Goal: Task Accomplishment & Management: Use online tool/utility

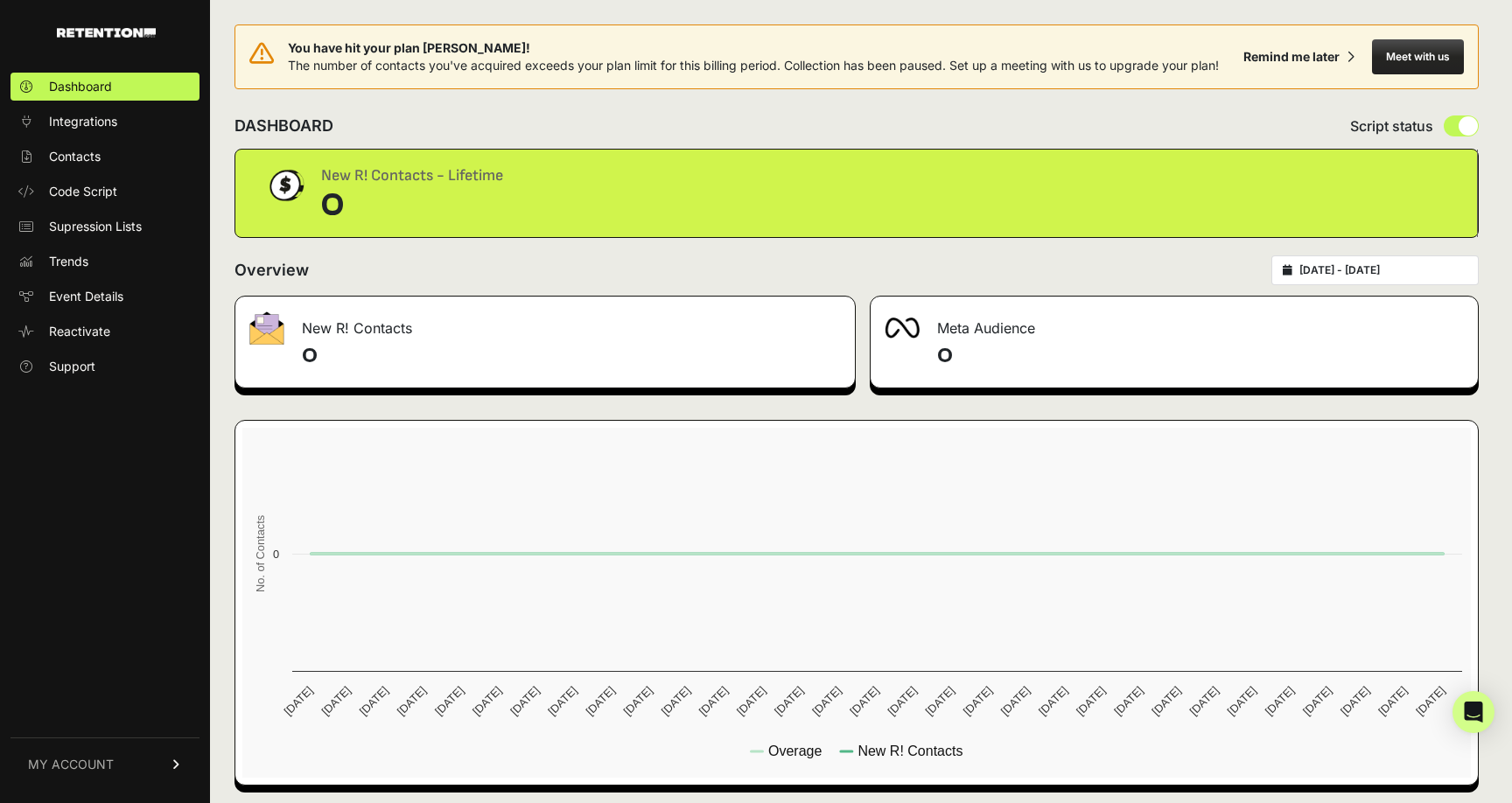
click at [90, 765] on span "MY ACCOUNT" at bounding box center [71, 765] width 85 height 18
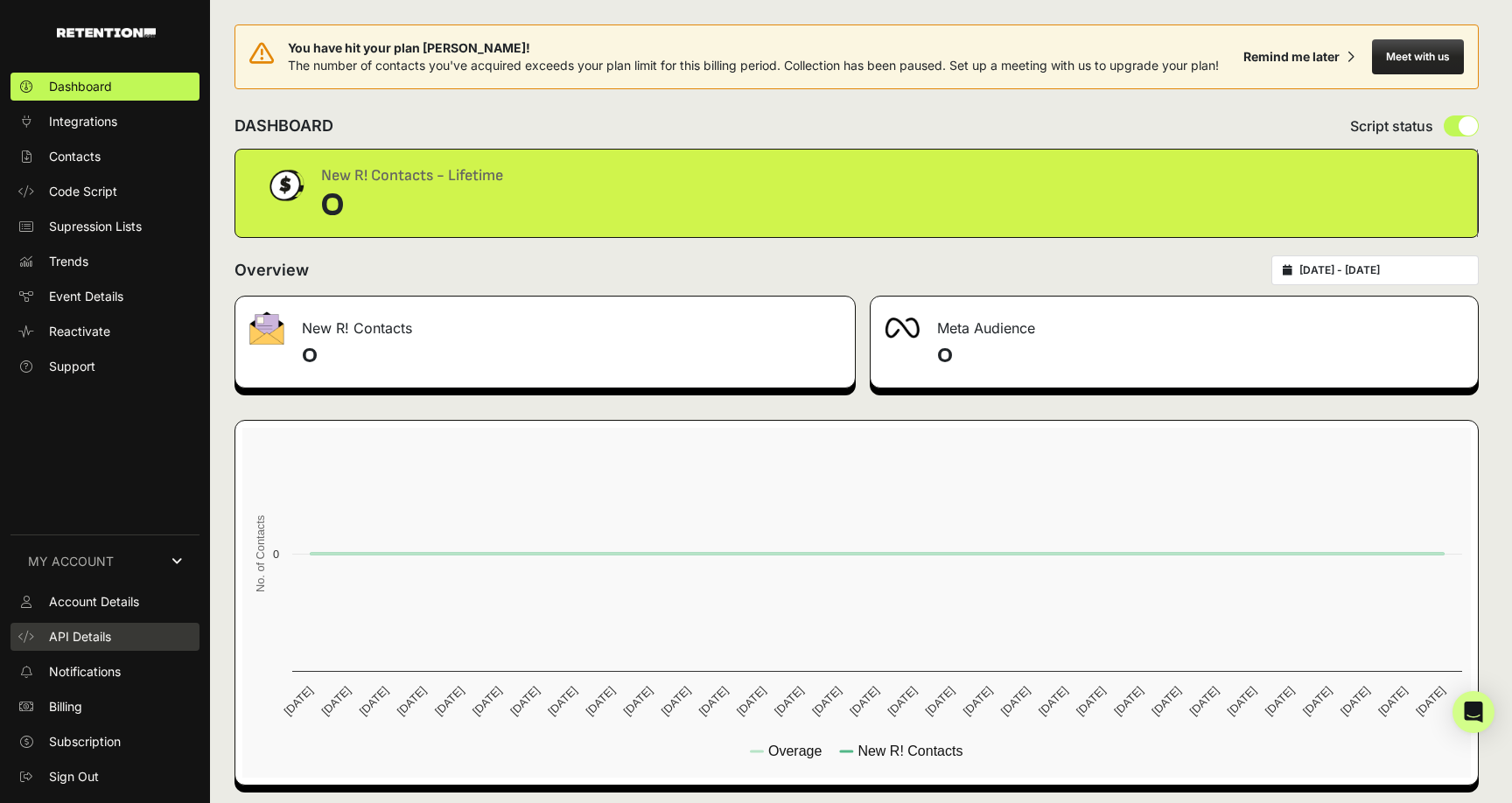
click at [72, 638] on span "API Details" at bounding box center [80, 637] width 62 height 18
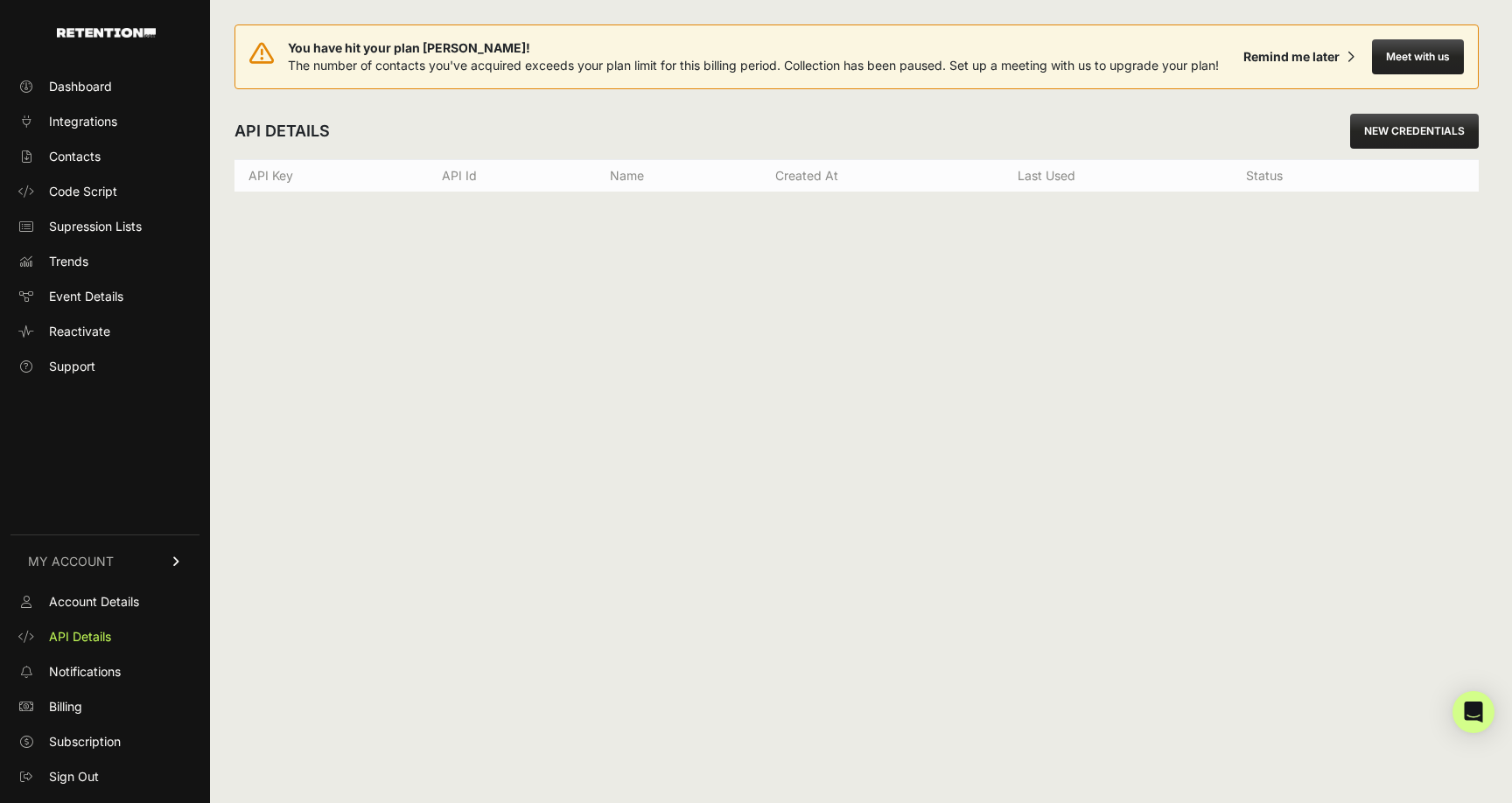
click at [1419, 126] on link "NEW CREDENTIALS" at bounding box center [1413, 131] width 129 height 35
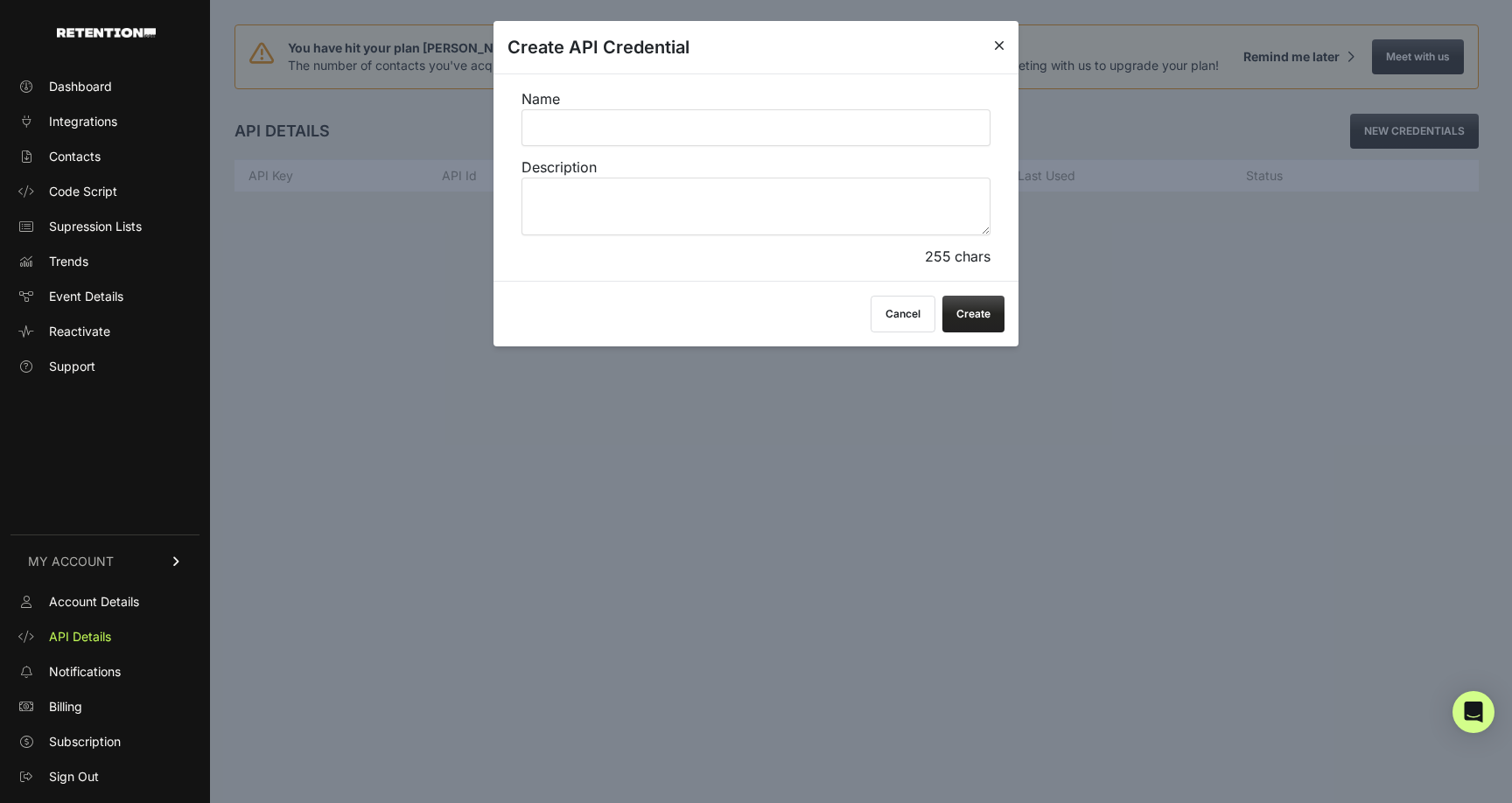
click at [903, 302] on button "Cancel" at bounding box center [903, 314] width 65 height 36
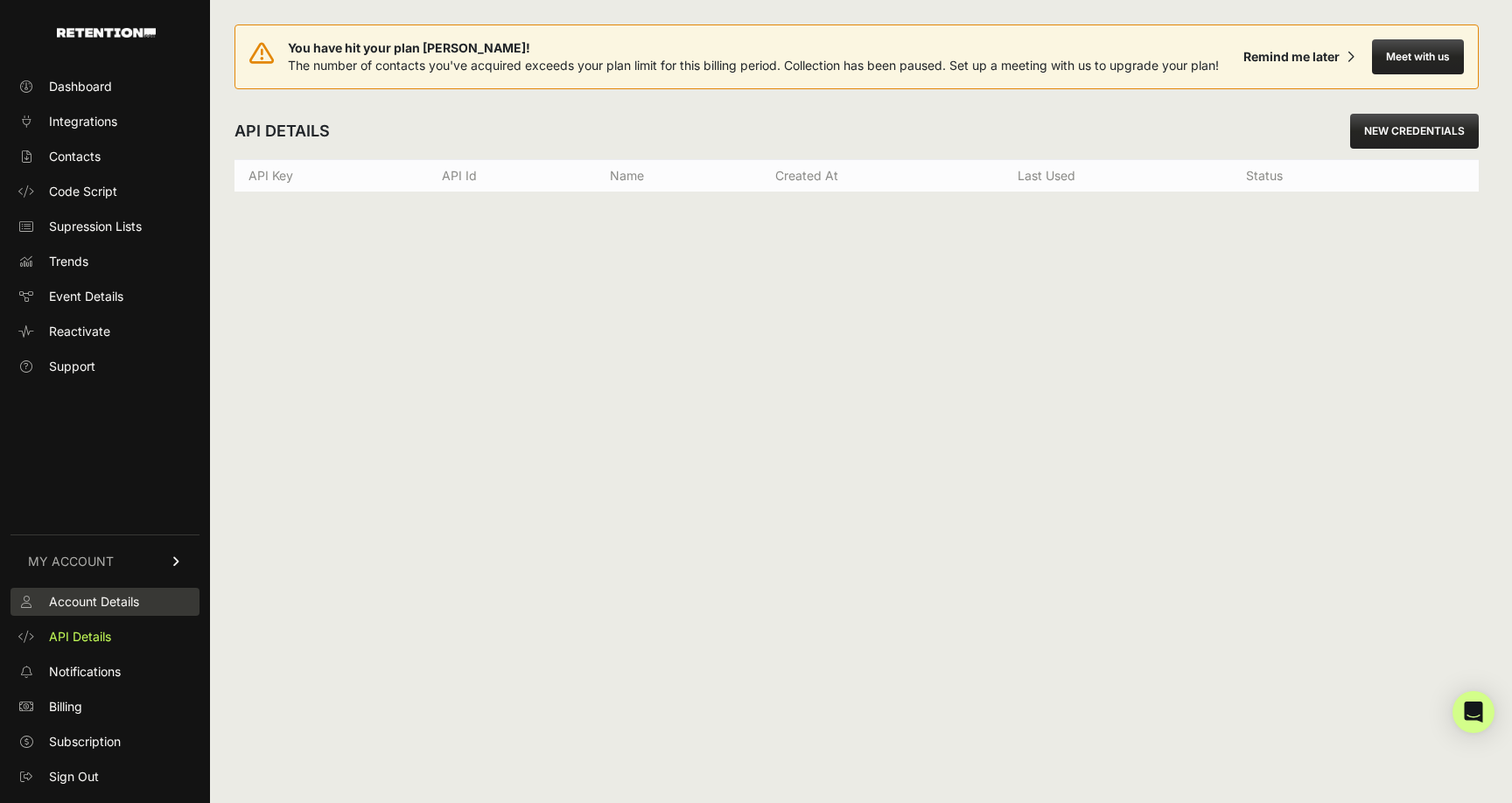
click at [85, 605] on span "Account Details" at bounding box center [93, 602] width 90 height 18
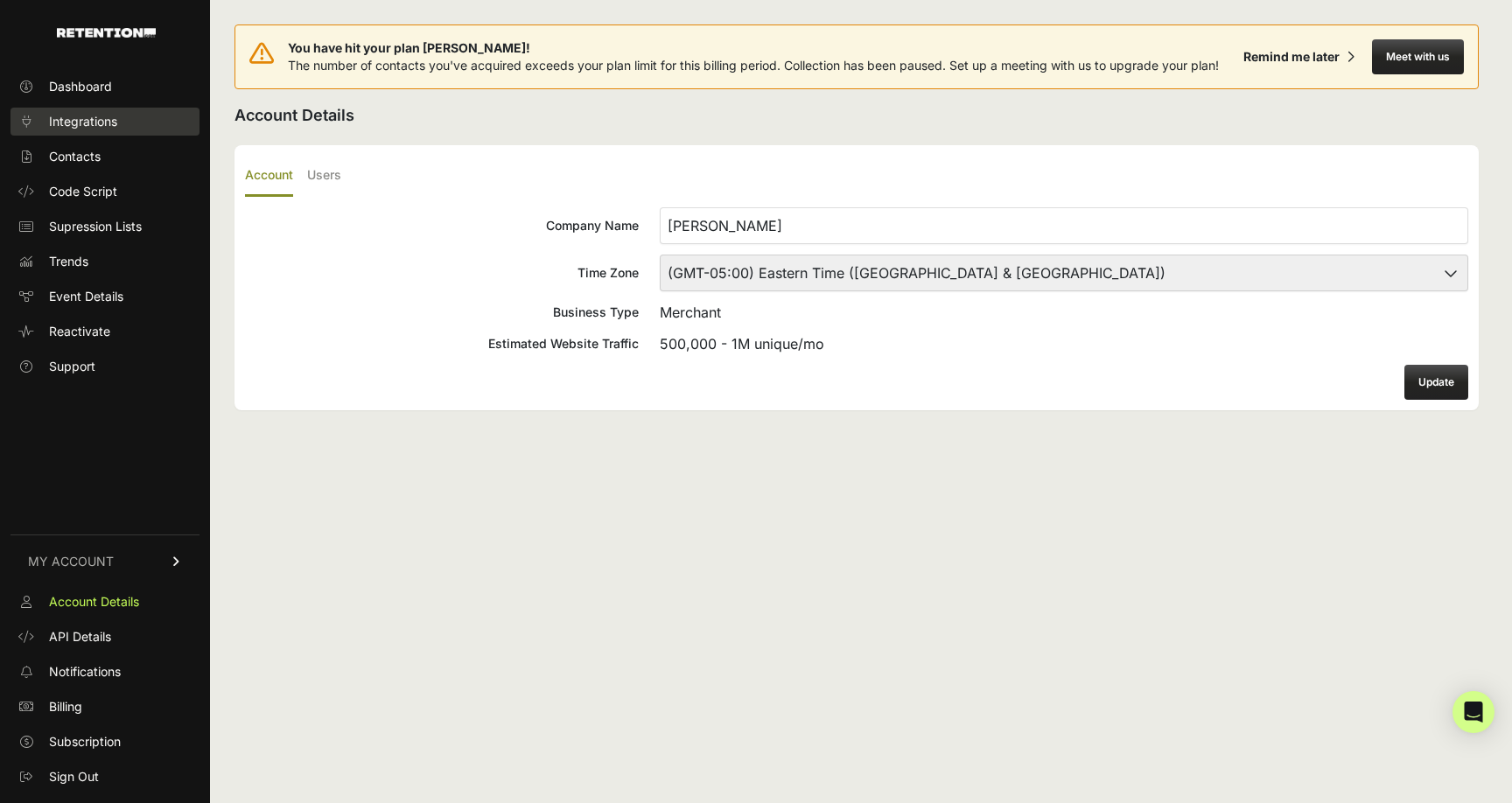
click at [105, 120] on span "Integrations" at bounding box center [83, 122] width 68 height 18
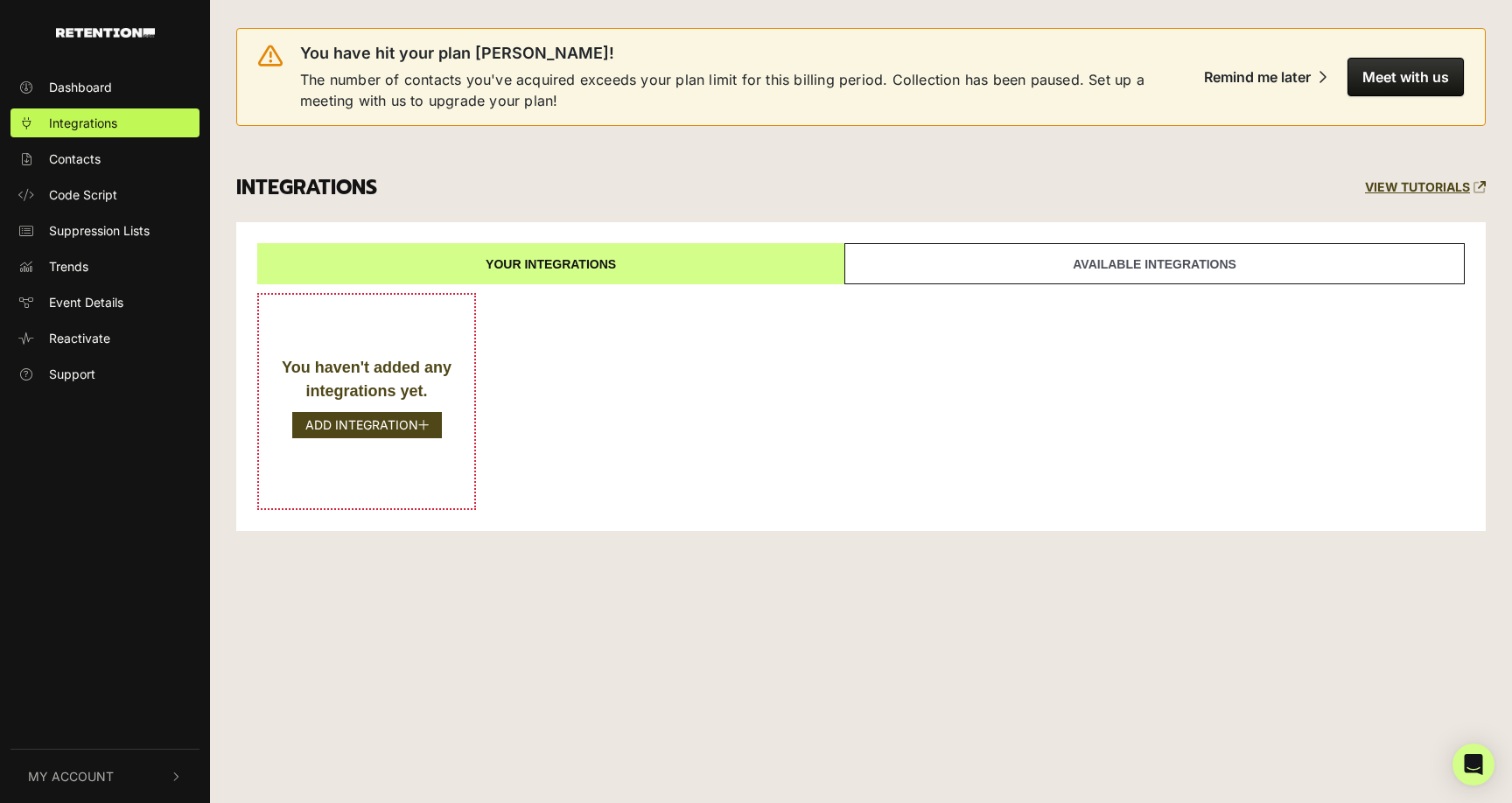
click at [1018, 256] on link "Available integrations" at bounding box center [1154, 264] width 620 height 41
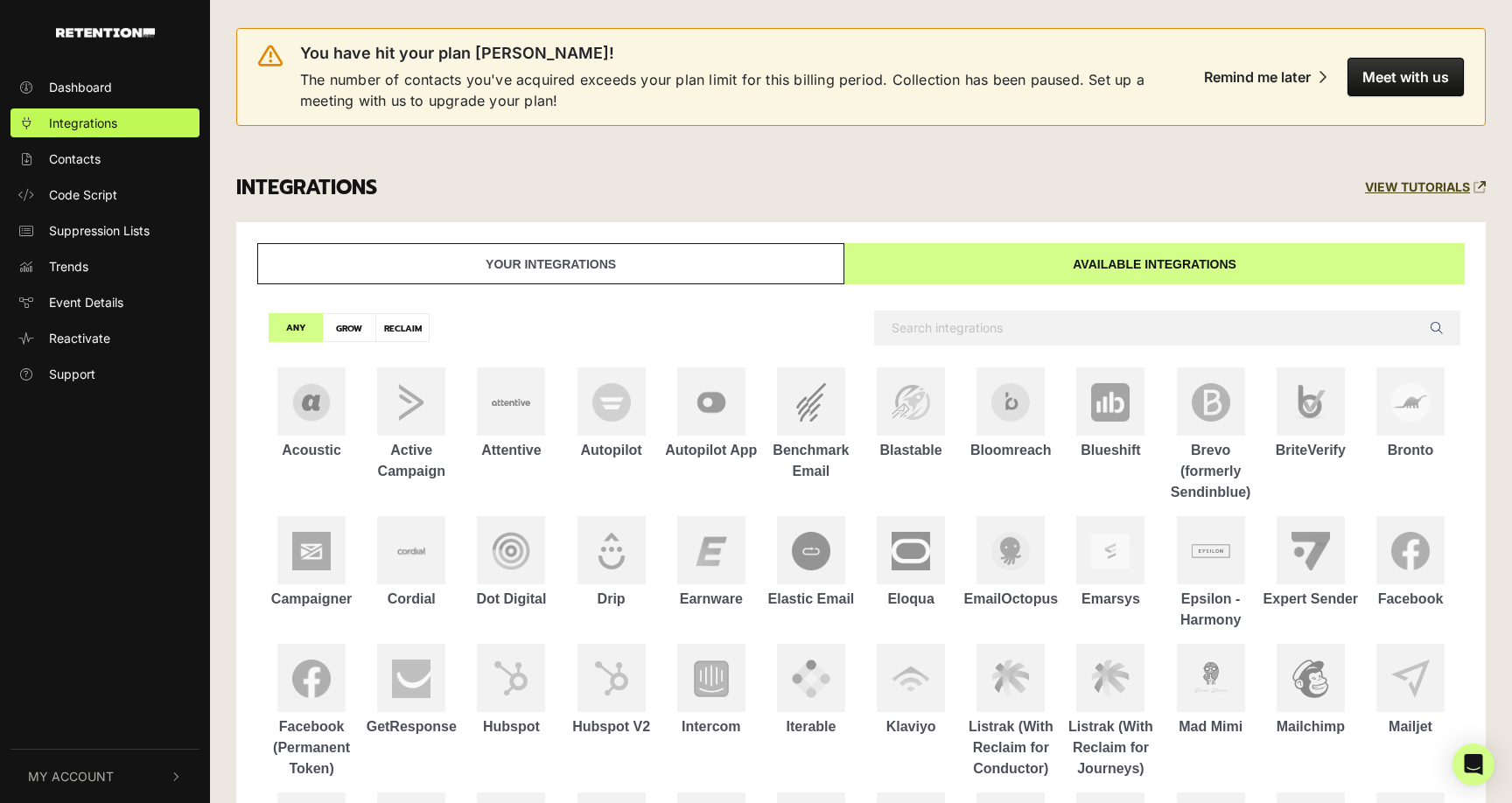
click at [968, 326] on input "text" at bounding box center [1167, 328] width 586 height 35
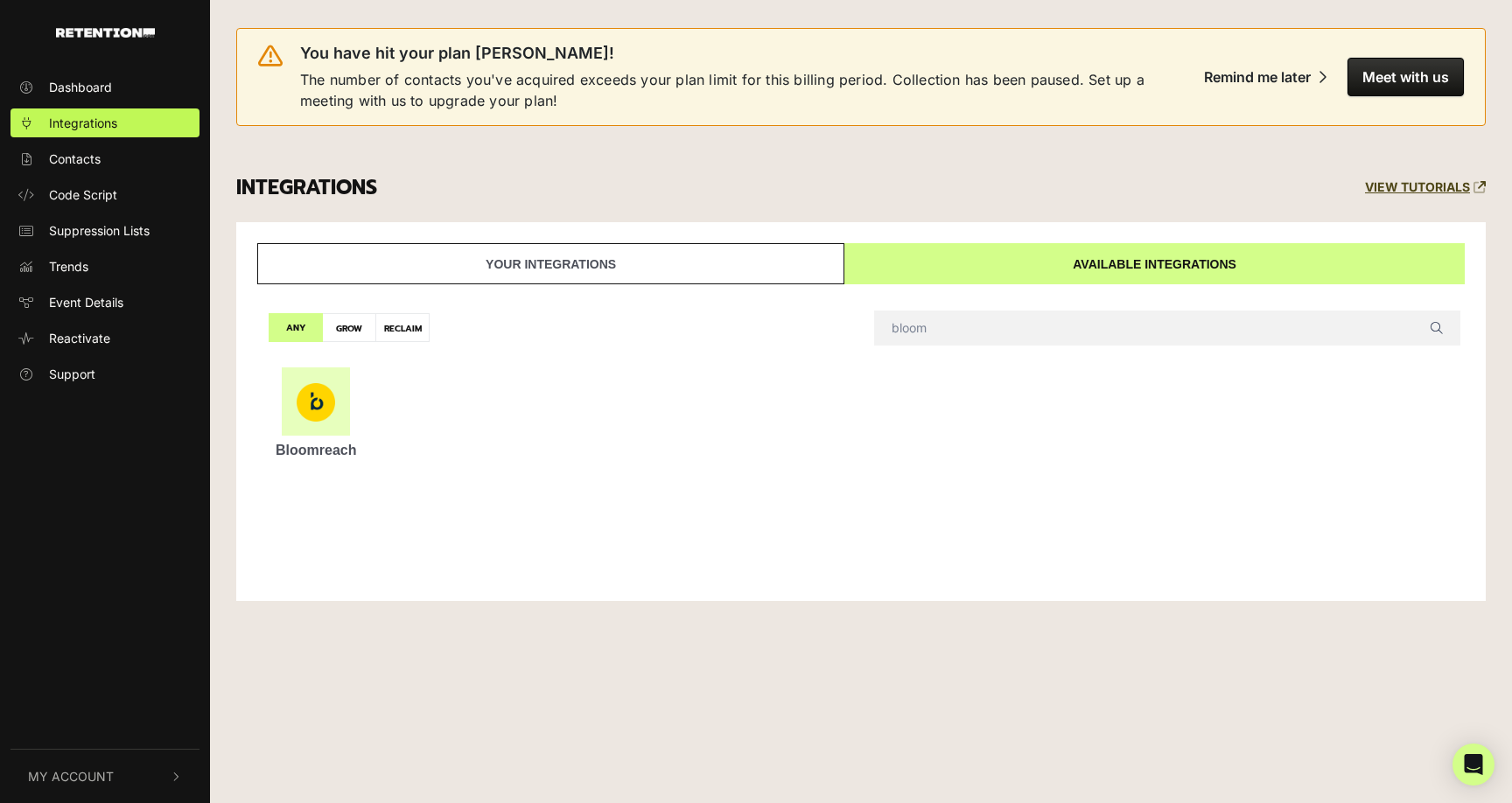
type input "bloom"
click at [328, 409] on img at bounding box center [315, 402] width 38 height 38
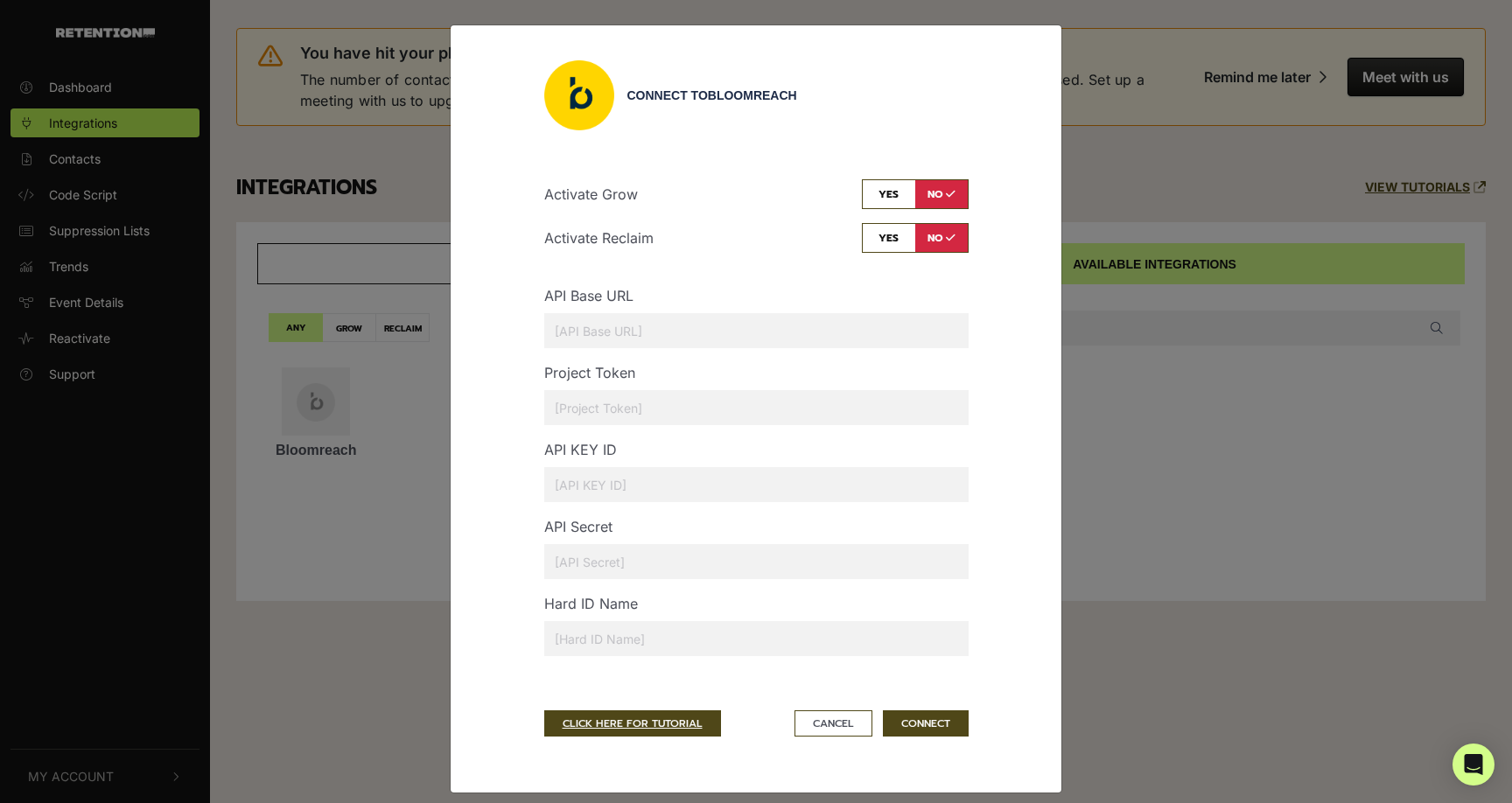
click at [943, 201] on input "checkbox" at bounding box center [915, 194] width 107 height 29
checkbox input "false"
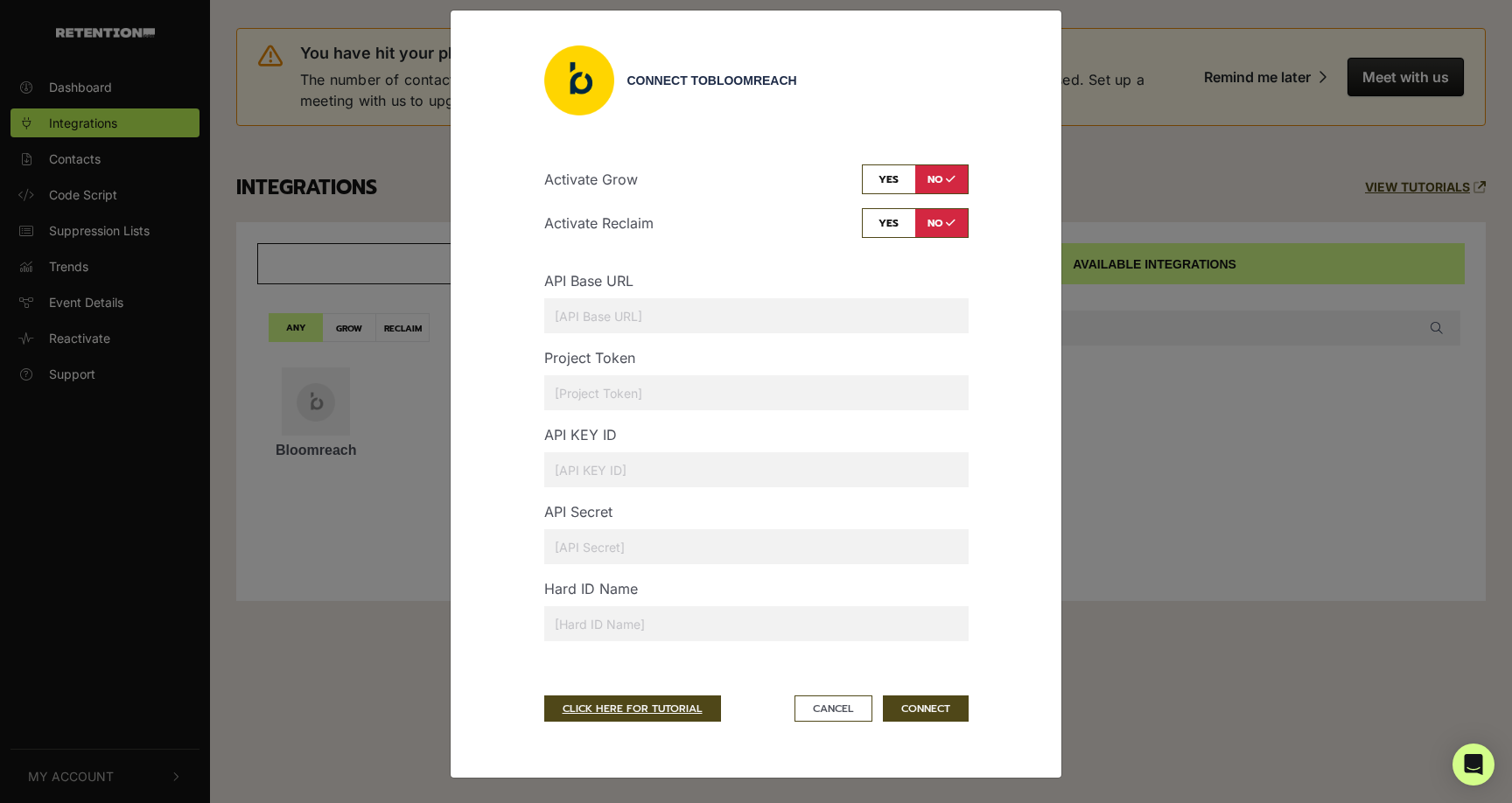
click at [604, 314] on input "text" at bounding box center [756, 315] width 425 height 35
paste input "[URL][DOMAIN_NAME]"
type input "[URL][DOMAIN_NAME]"
click at [587, 390] on input "text" at bounding box center [756, 392] width 425 height 35
paste input "3374d5c6-b993-11ef-971e-c29ef0084f29"
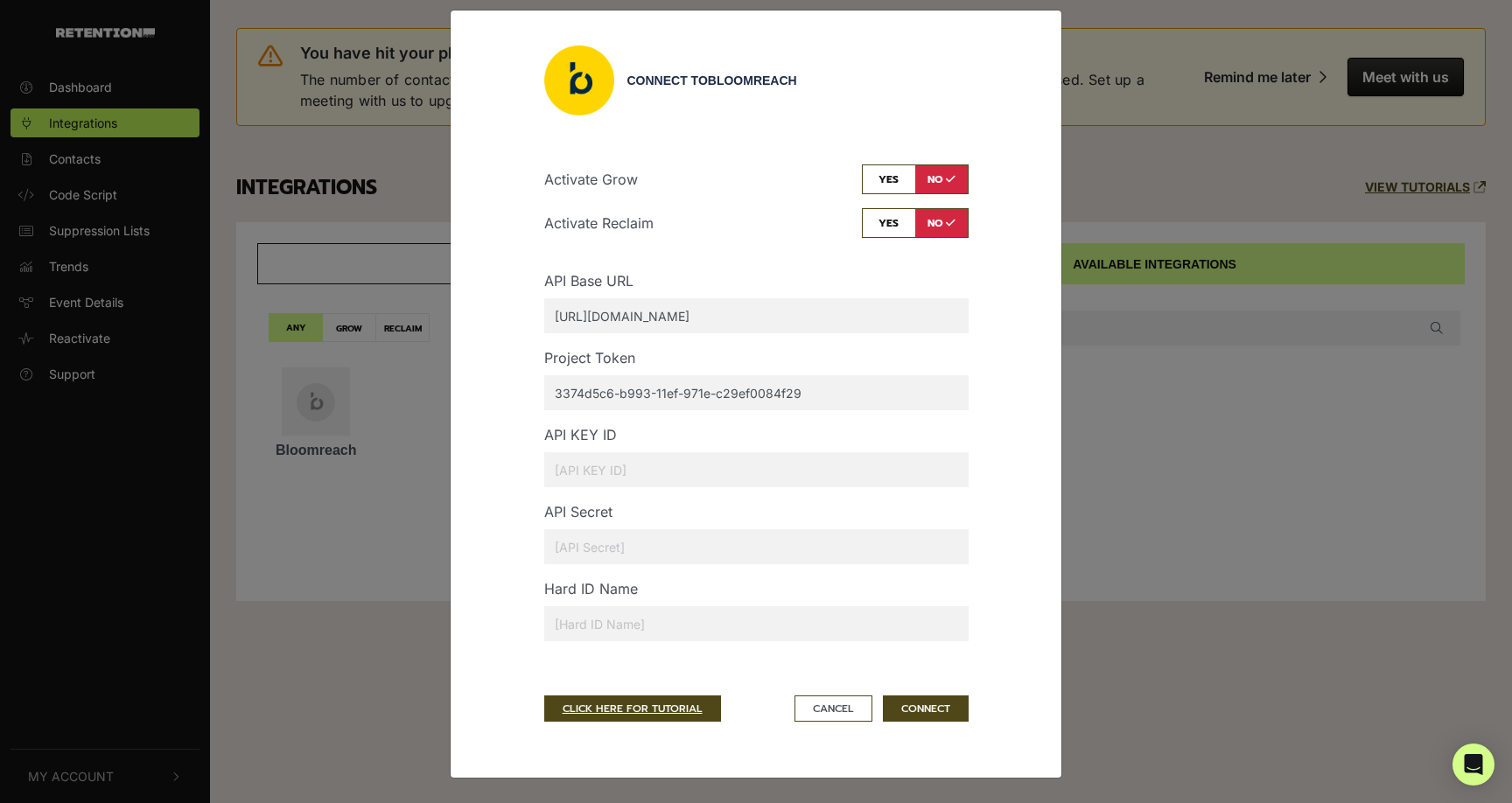
type input "3374d5c6-b993-11ef-971e-c29ef0084f29"
click at [589, 461] on input "text" at bounding box center [756, 469] width 425 height 35
click at [605, 473] on input "text" at bounding box center [756, 469] width 425 height 35
paste input "e01pxsfhu8kso4z28t0rgn6sxjzl125zdx3sd84f5fgeppx3x1jhxwcgcphmo85b"
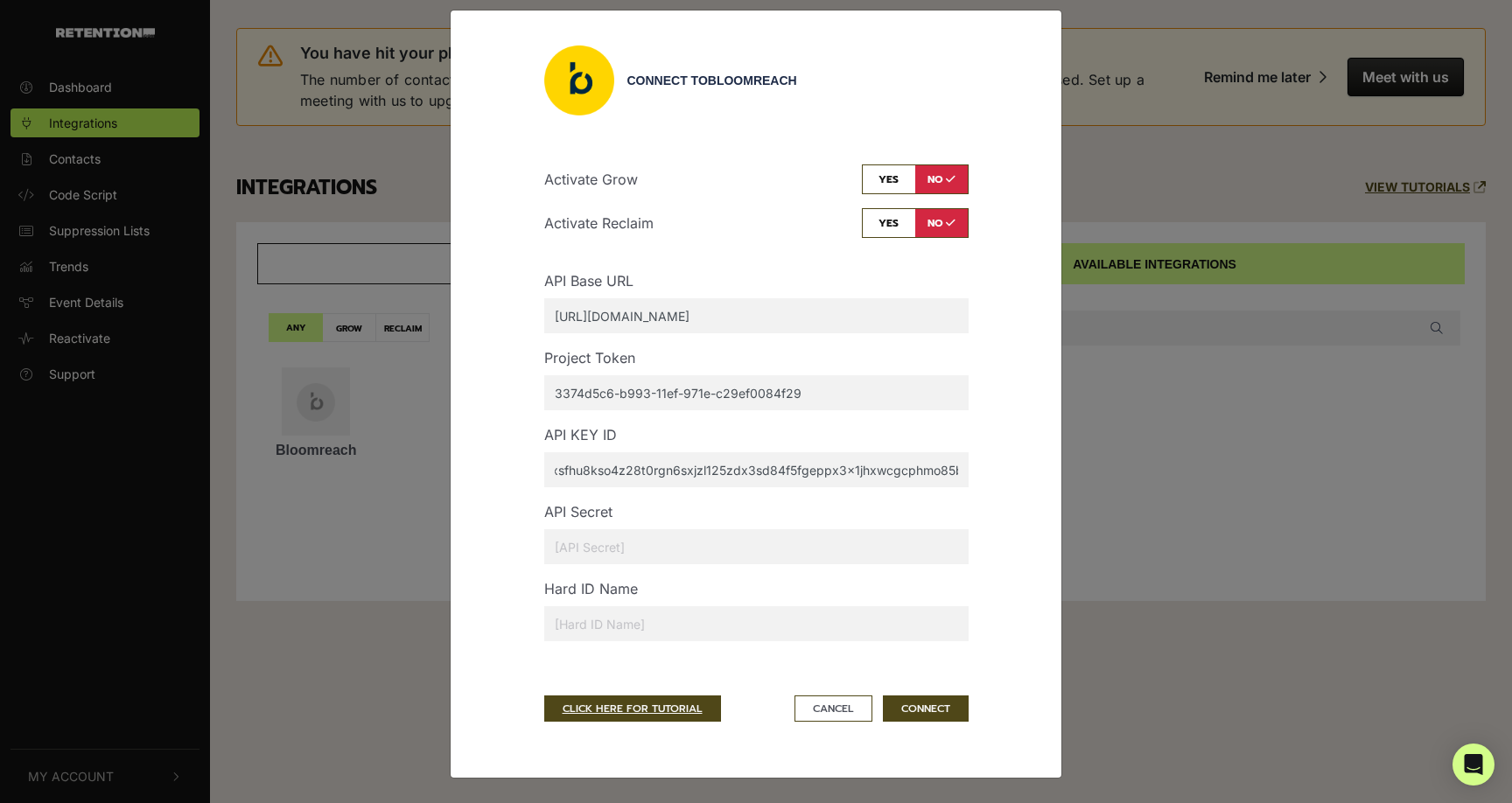
type input "e01pxsfhu8kso4z28t0rgn6sxjzl125zdx3sd84f5fgeppx3x1jhxwcgcphmo85b"
click at [594, 538] on input "text" at bounding box center [756, 546] width 425 height 35
paste input "53ov90sbffdo548ct6ryxap0famnbuai28zpqzhafkhiw8u5ttq55ryzrj28n6fd"
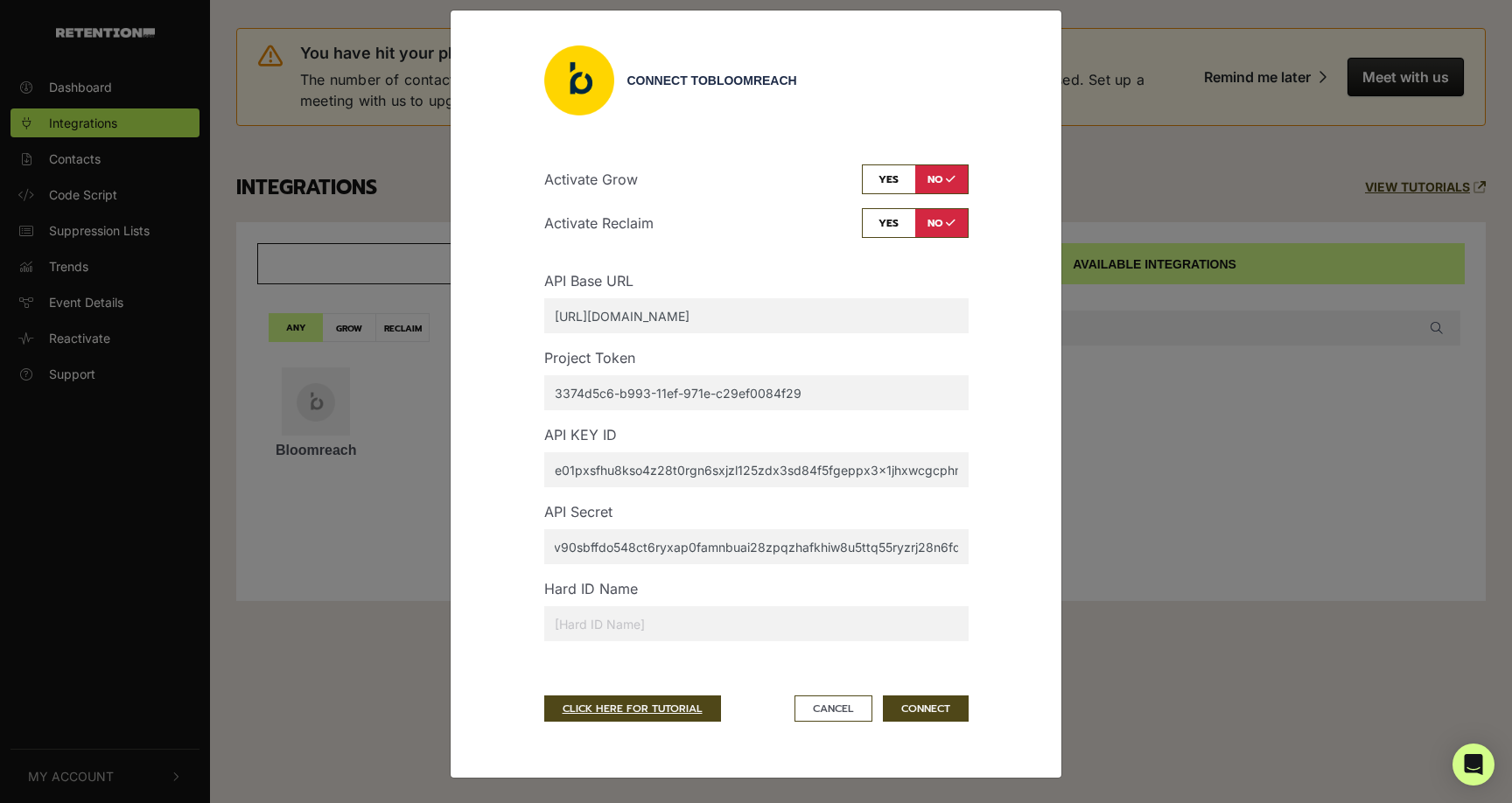
type input "53ov90sbffdo548ct6ryxap0famnbuai28zpqzhafkhiw8u5ttq55ryzrj28n6fd"
click at [602, 622] on input "text" at bounding box center [756, 623] width 425 height 35
type input "email_id"
click at [886, 227] on input "checkbox" at bounding box center [915, 222] width 107 height 29
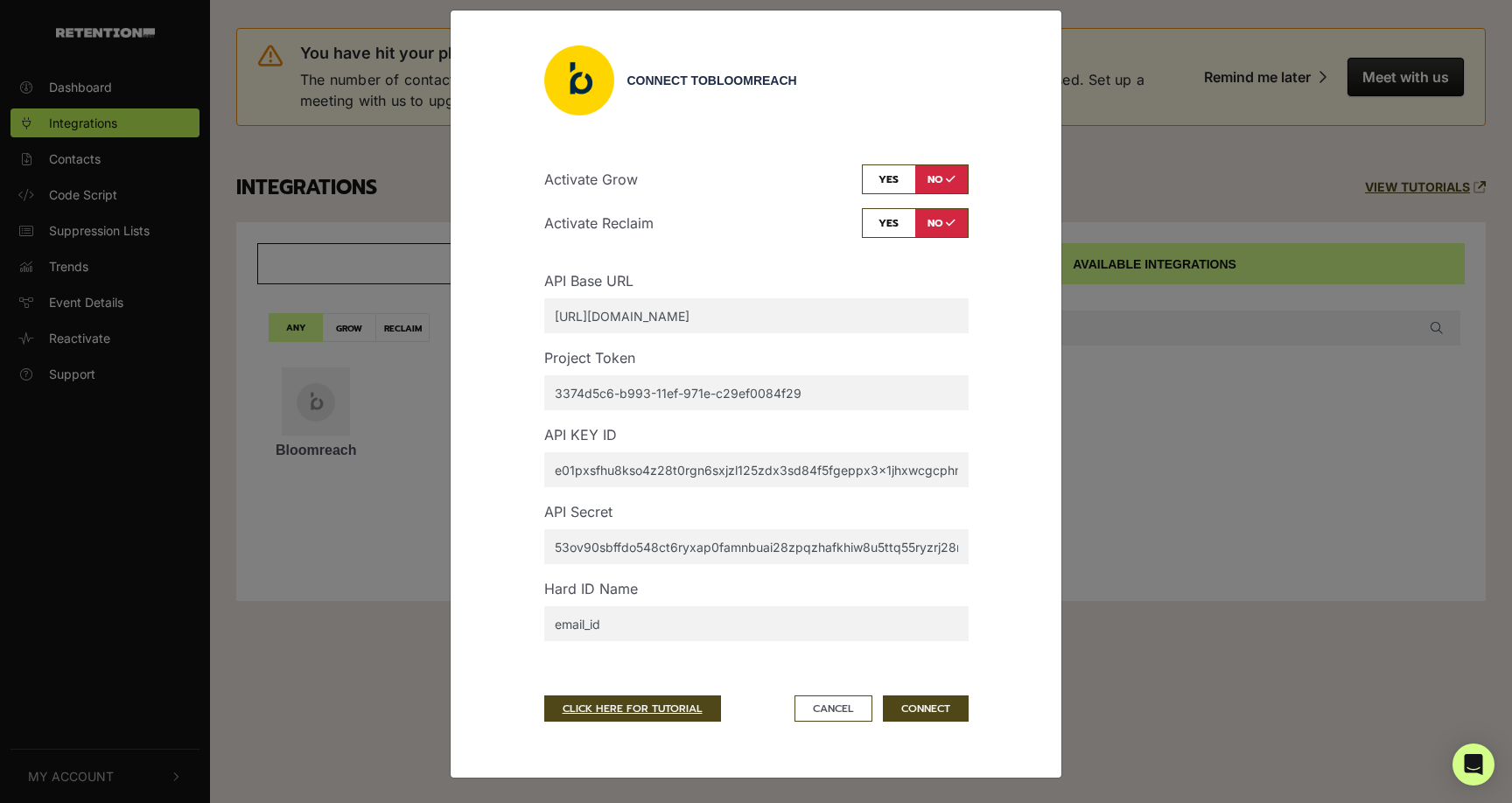
checkbox input "true"
click at [928, 704] on button "CONNECT" at bounding box center [926, 709] width 85 height 27
